Goal: Task Accomplishment & Management: Use online tool/utility

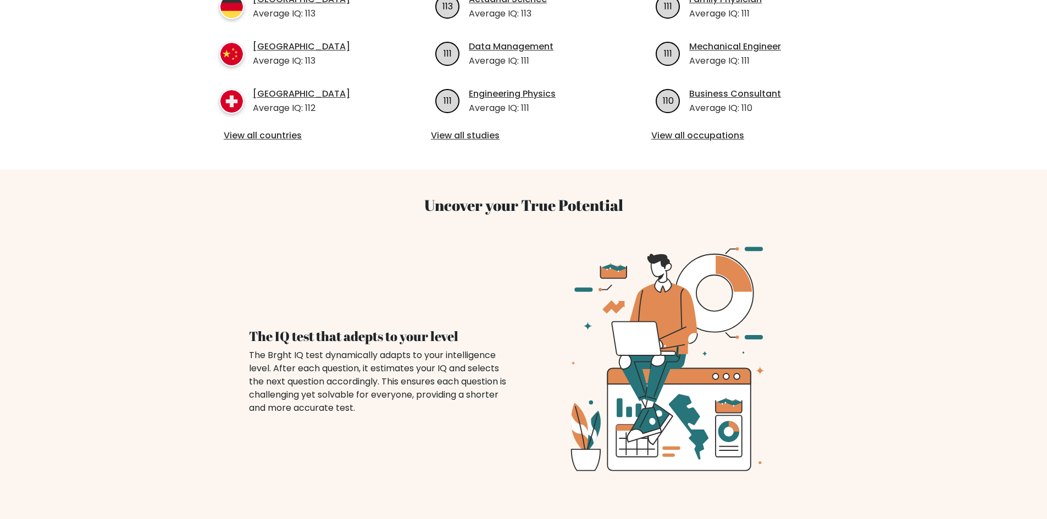
scroll to position [385, 0]
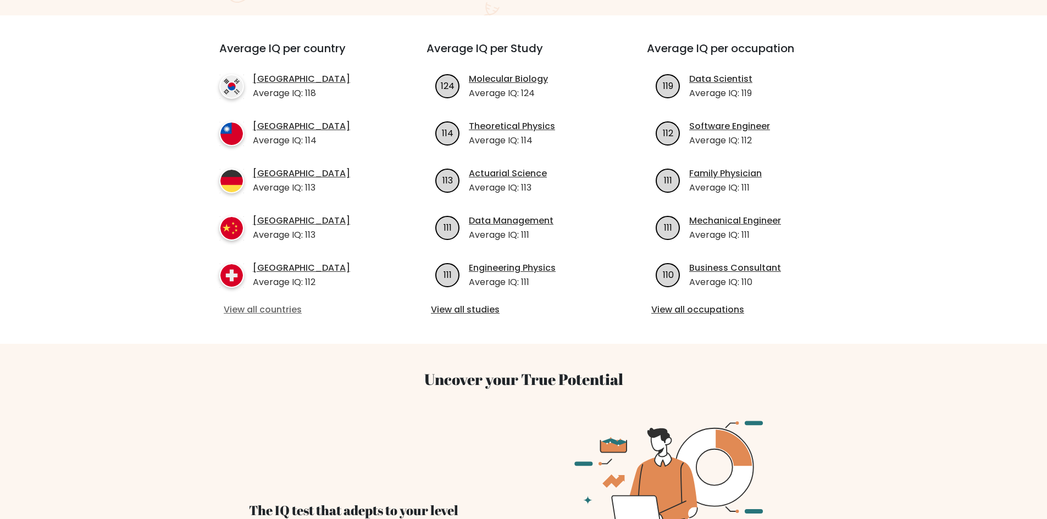
click at [281, 303] on link "View all countries" at bounding box center [303, 309] width 159 height 13
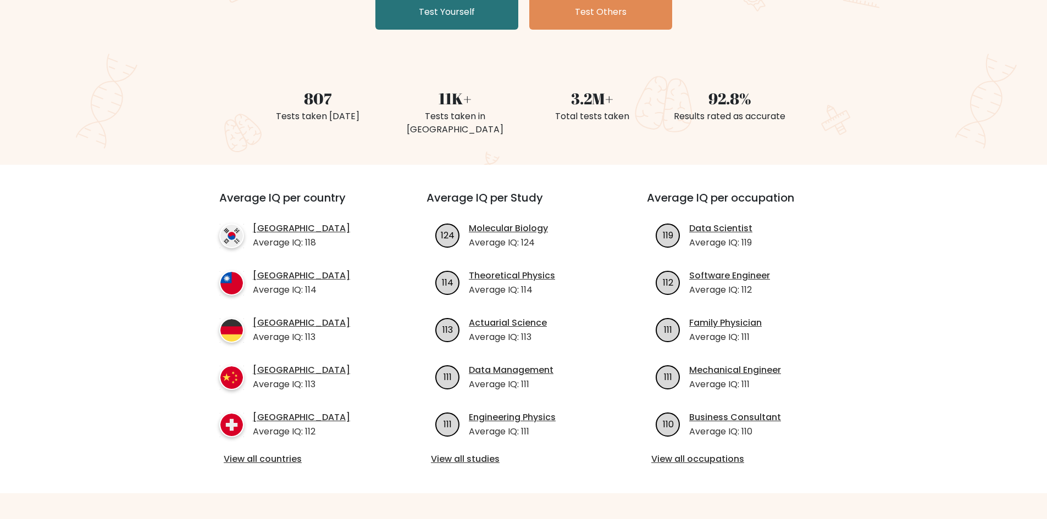
scroll to position [0, 0]
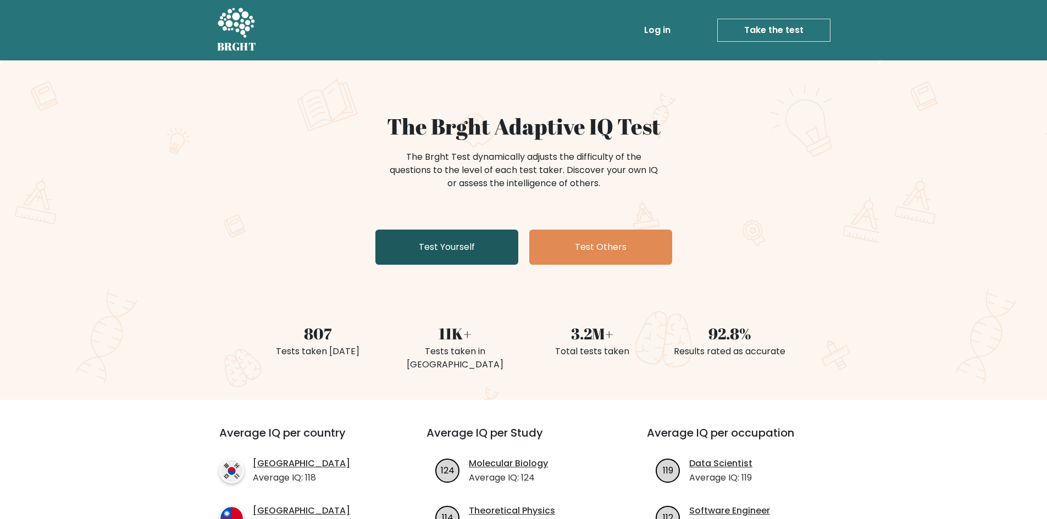
click at [480, 247] on link "Test Yourself" at bounding box center [446, 247] width 143 height 35
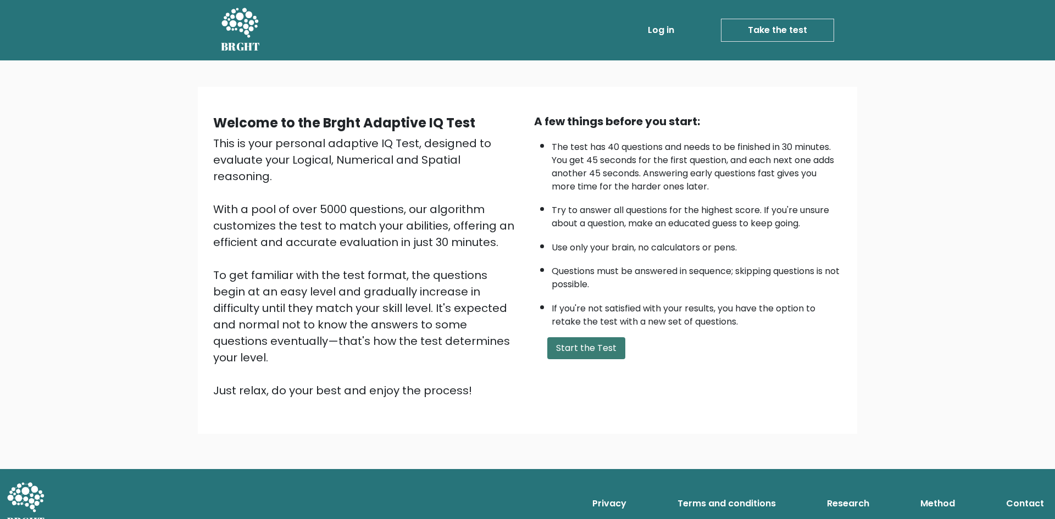
click at [578, 346] on button "Start the Test" at bounding box center [586, 348] width 78 height 22
